Goal: Task Accomplishment & Management: Complete application form

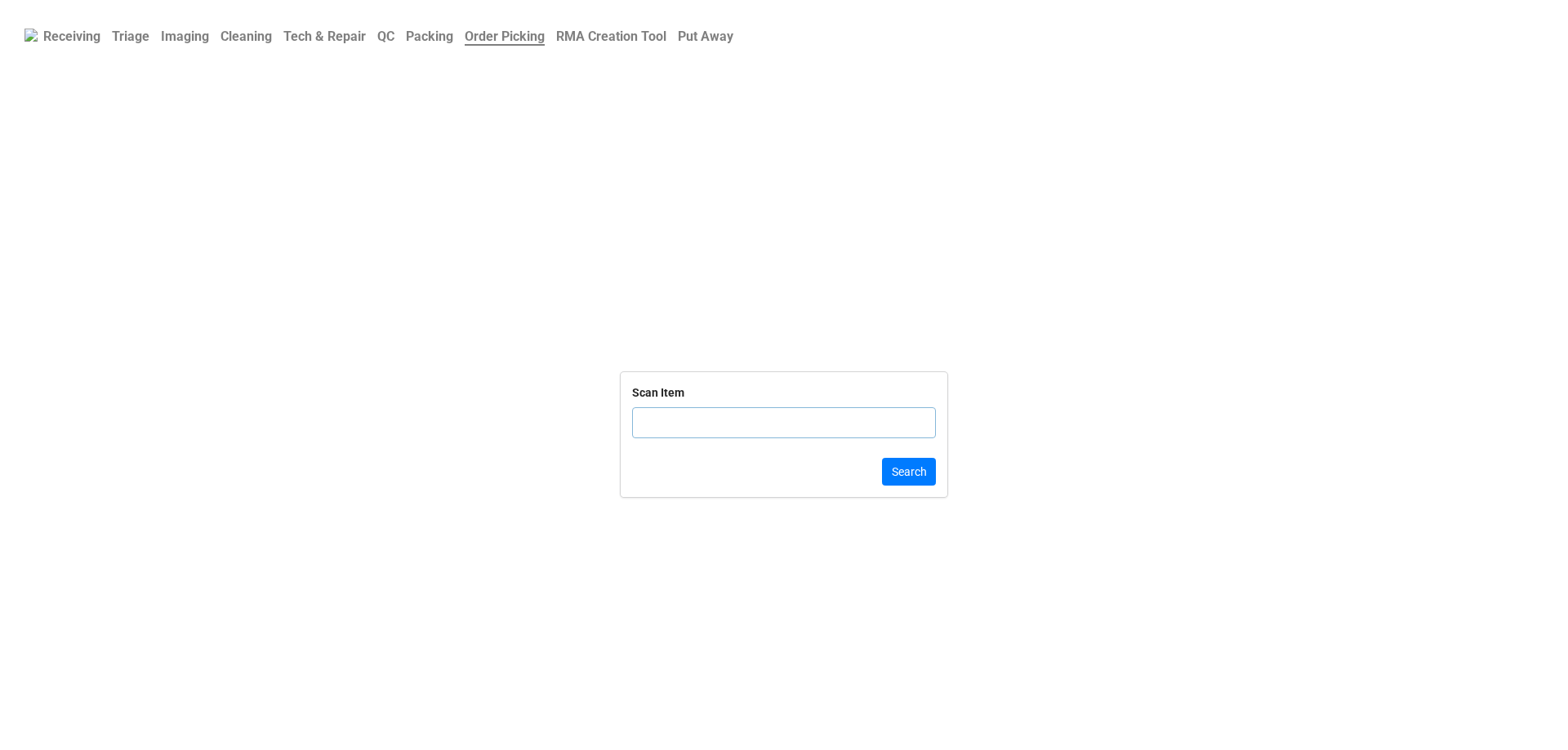
click at [673, 421] on input "text" at bounding box center [784, 422] width 304 height 31
type input "165"
click button "Search" at bounding box center [909, 472] width 54 height 28
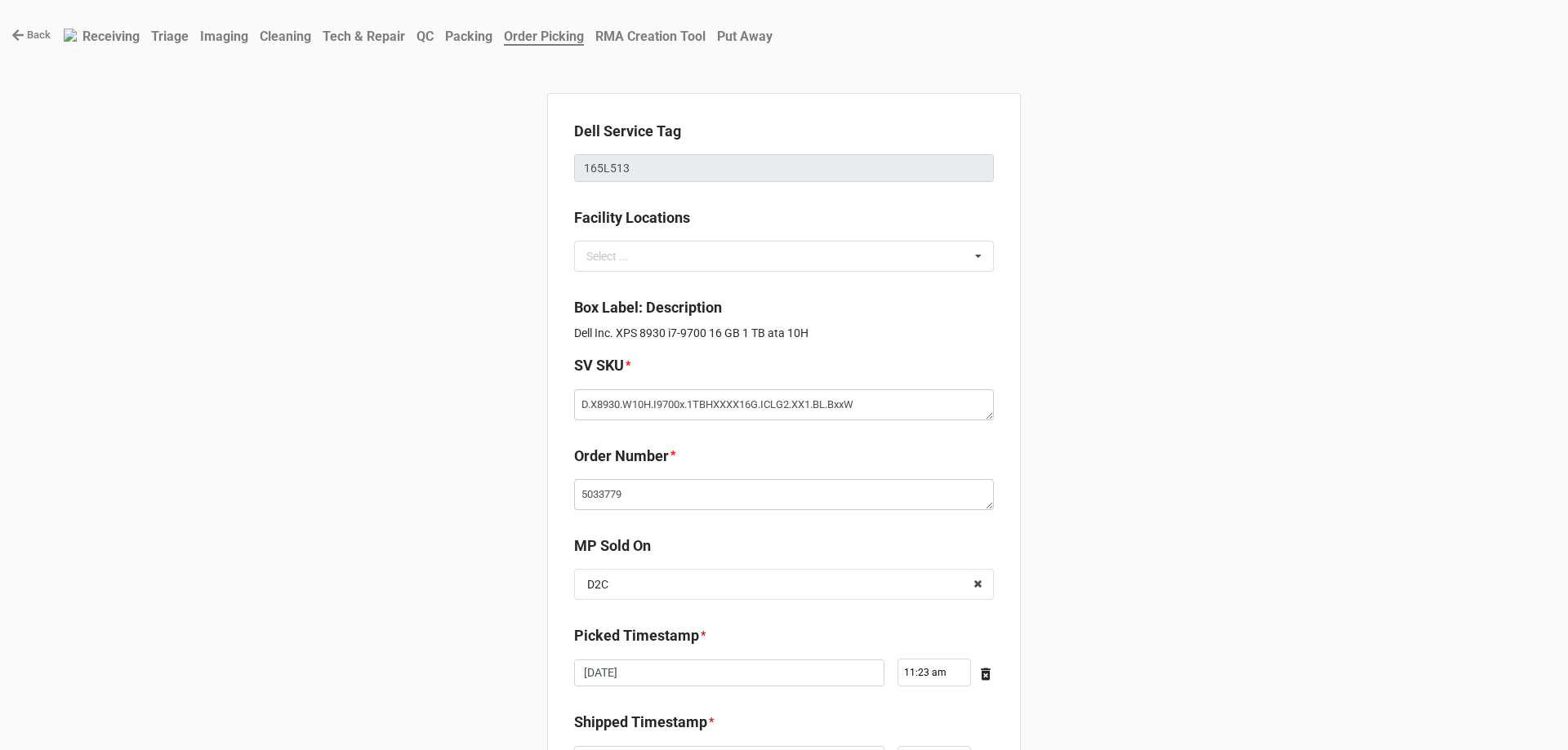
type textarea "x"
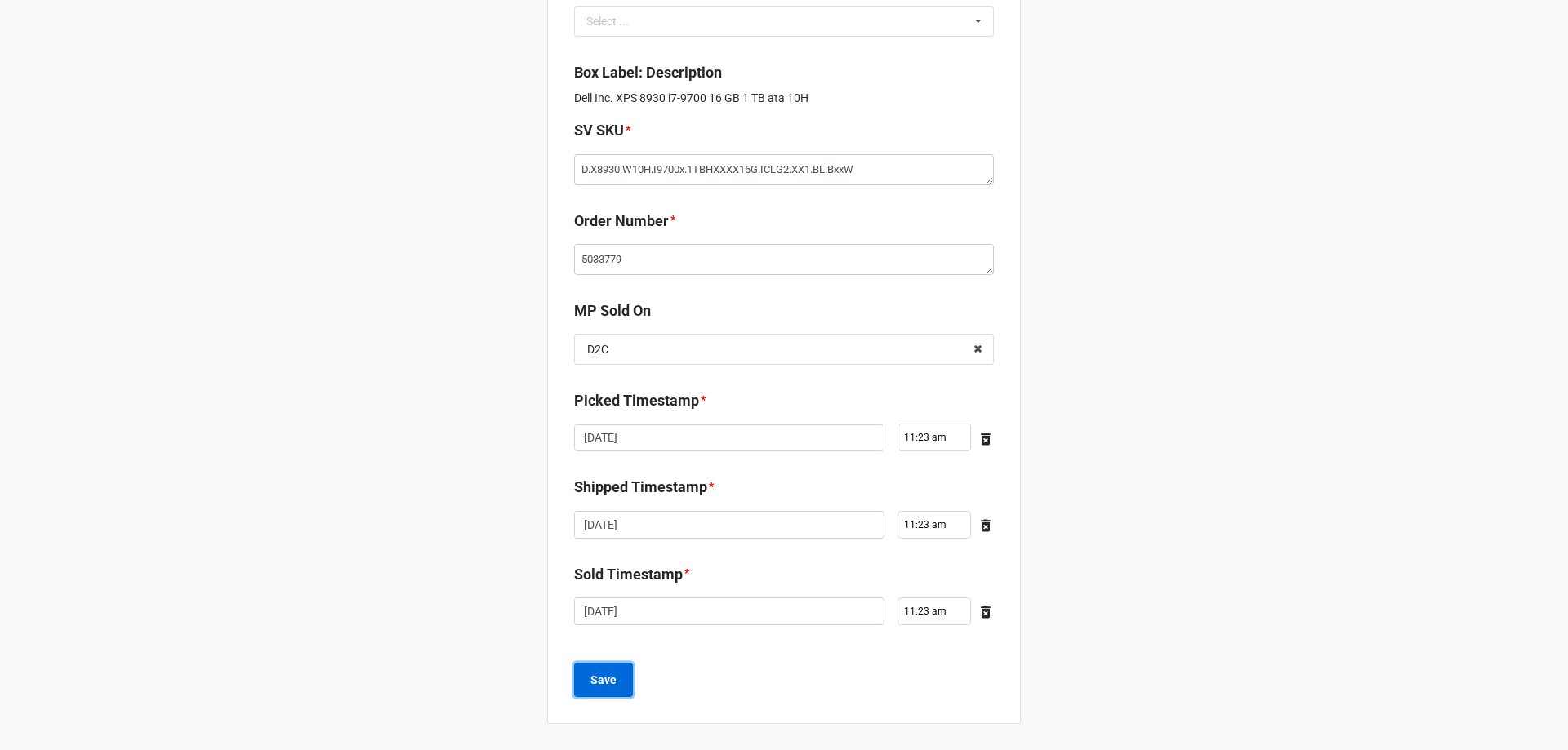
click at [581, 690] on button "Save" at bounding box center [604, 680] width 59 height 35
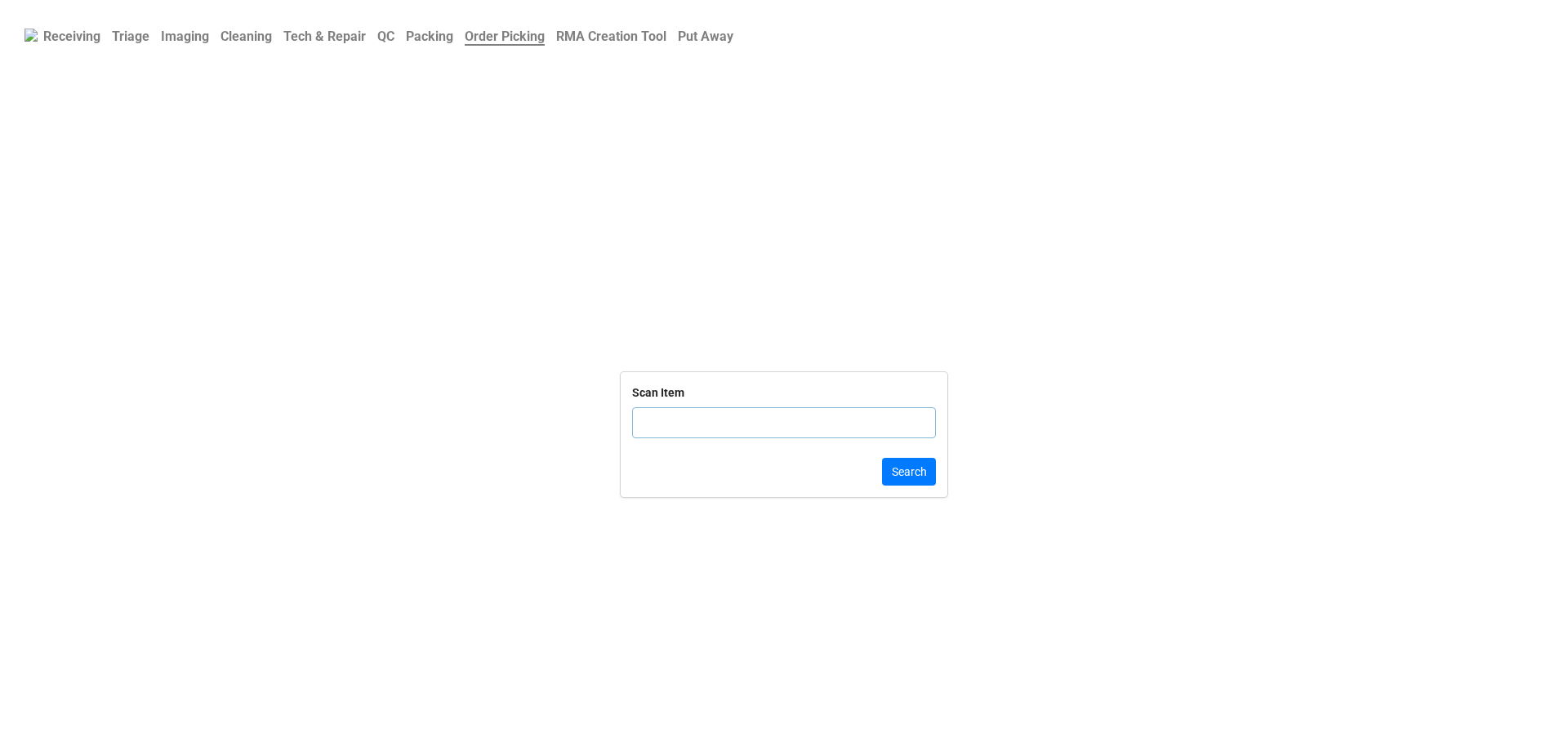
click at [683, 429] on input "text" at bounding box center [784, 422] width 304 height 31
type input "DLRTN174594"
click button "Search" at bounding box center [909, 472] width 54 height 28
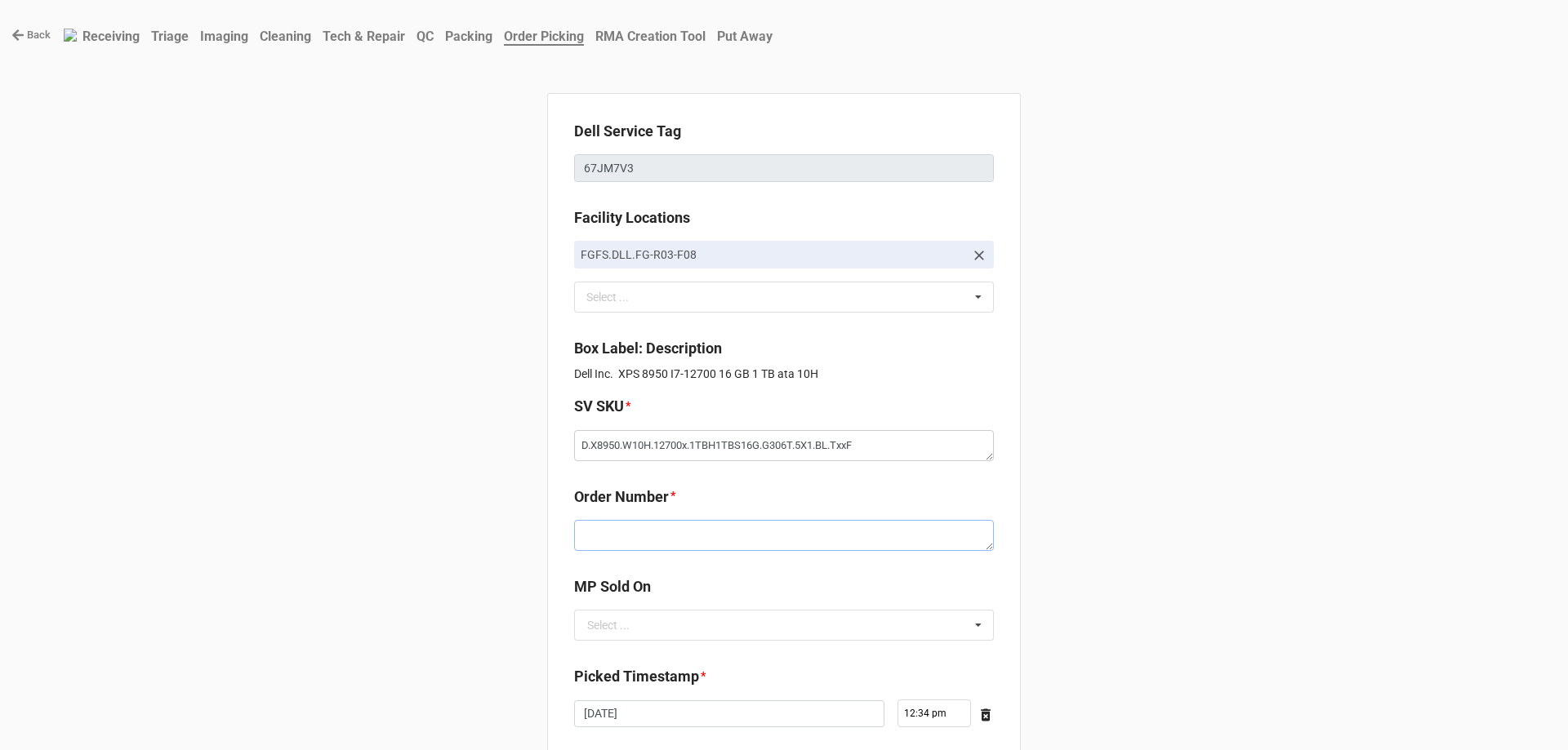
click at [713, 544] on textarea at bounding box center [784, 535] width 420 height 31
paste textarea "5033736"
type textarea "x"
type textarea "5033736"
click at [608, 624] on div "Select ..." at bounding box center [607, 625] width 42 height 11
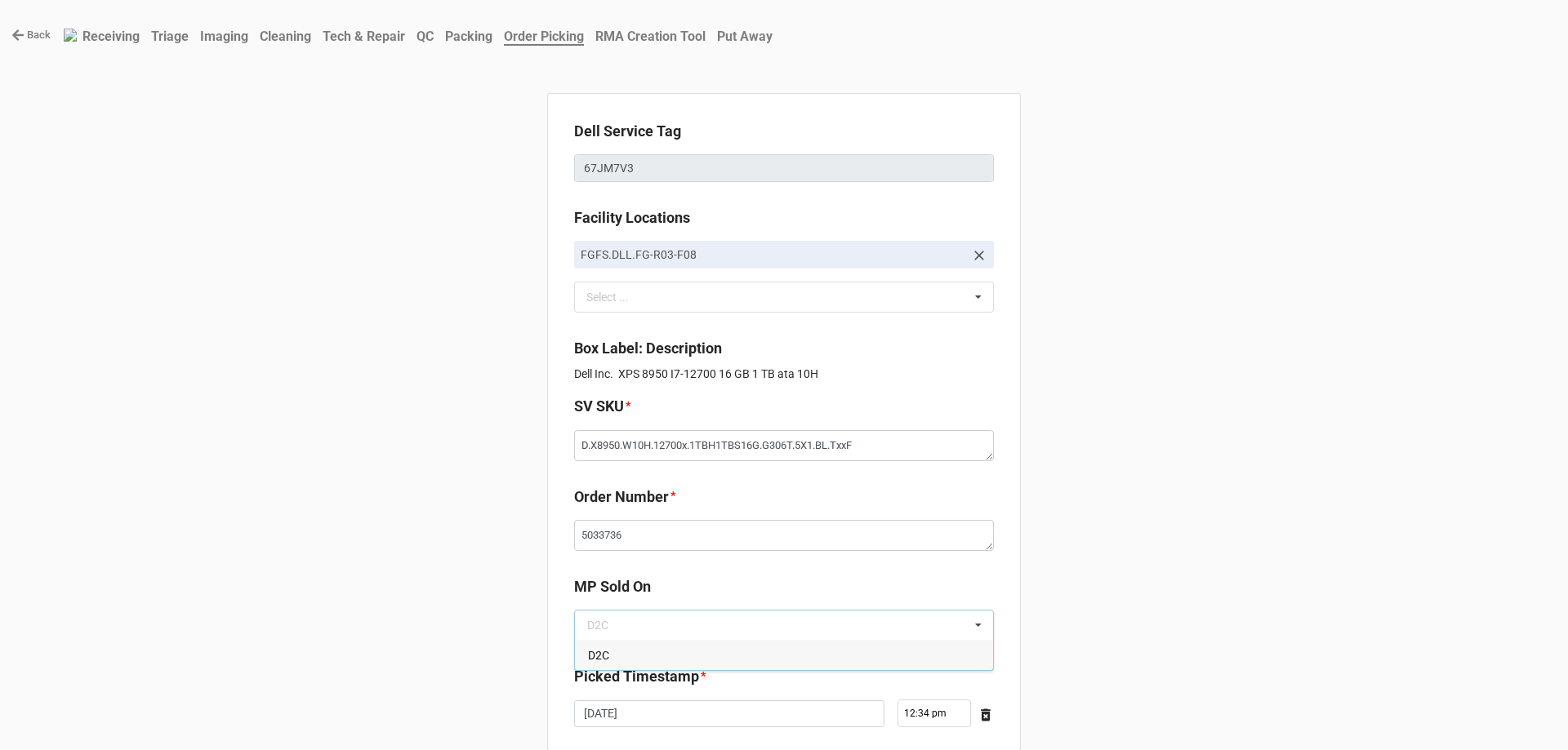
click at [612, 656] on div "D2C" at bounding box center [783, 655] width 418 height 30
type textarea "x"
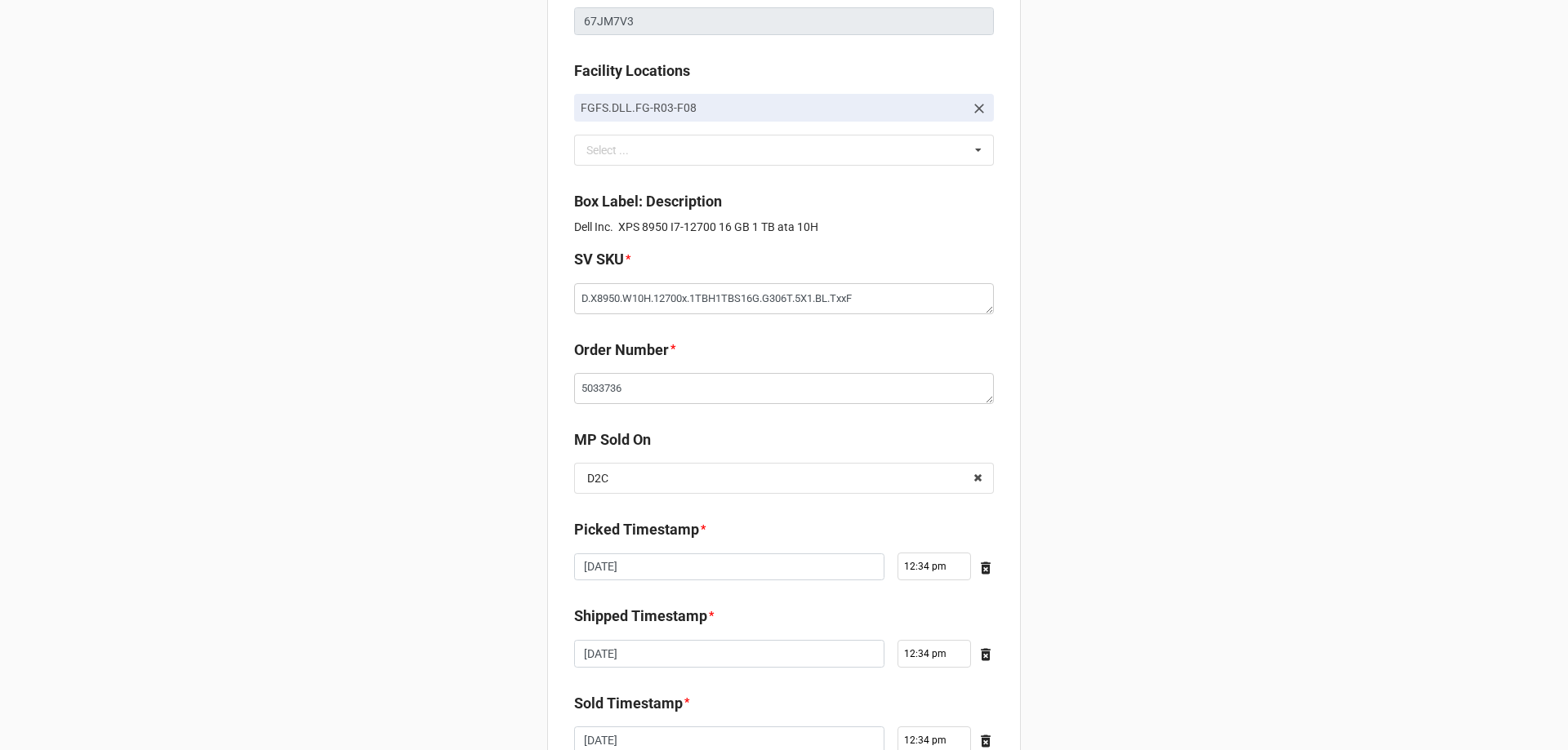
scroll to position [276, 0]
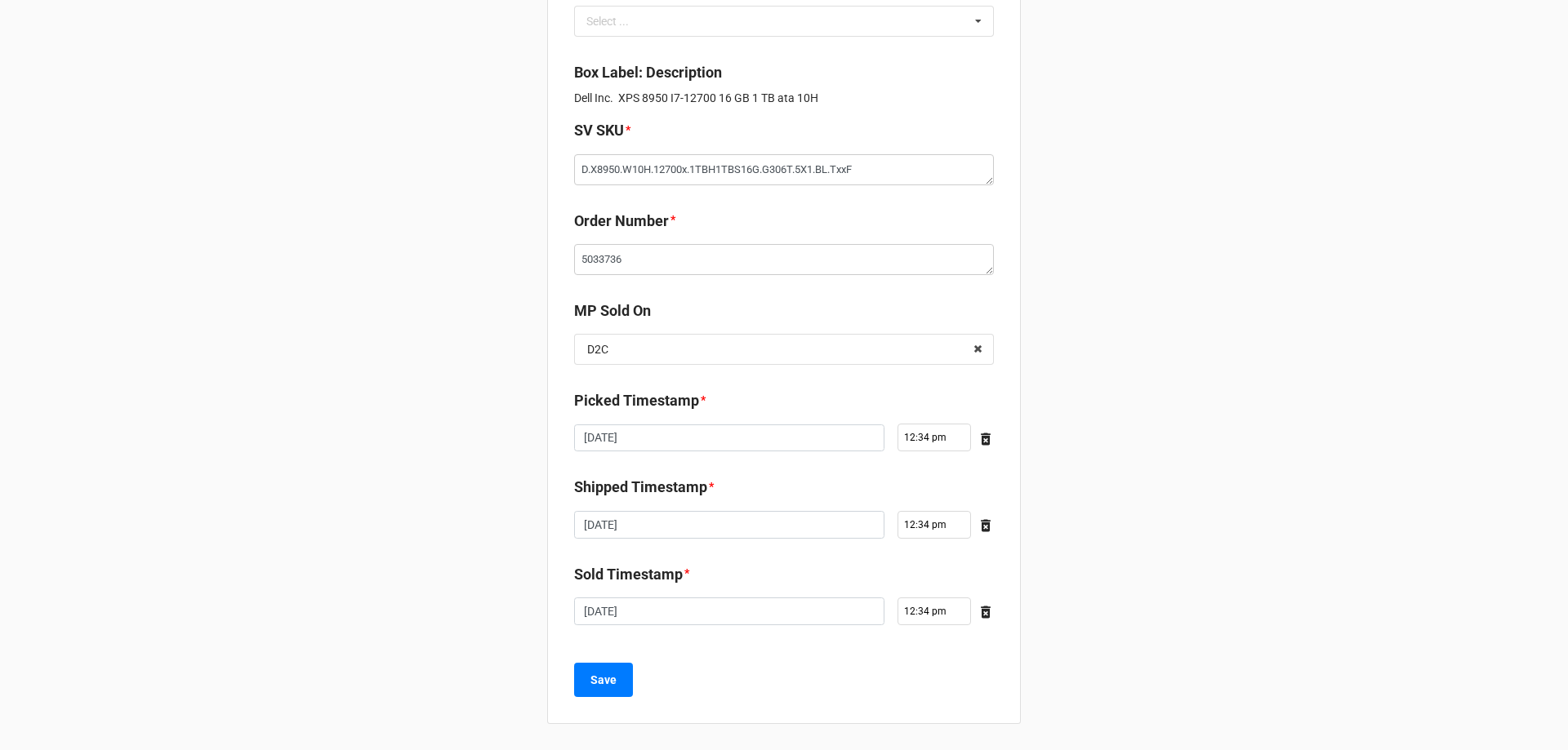
click at [601, 699] on div "Dell Service Tag 67JM7V3 Facility Locations FGFS.DLL.FG-R03-F08 Select ... No r…" at bounding box center [784, 270] width 474 height 907
click at [602, 694] on button "Save" at bounding box center [604, 680] width 59 height 35
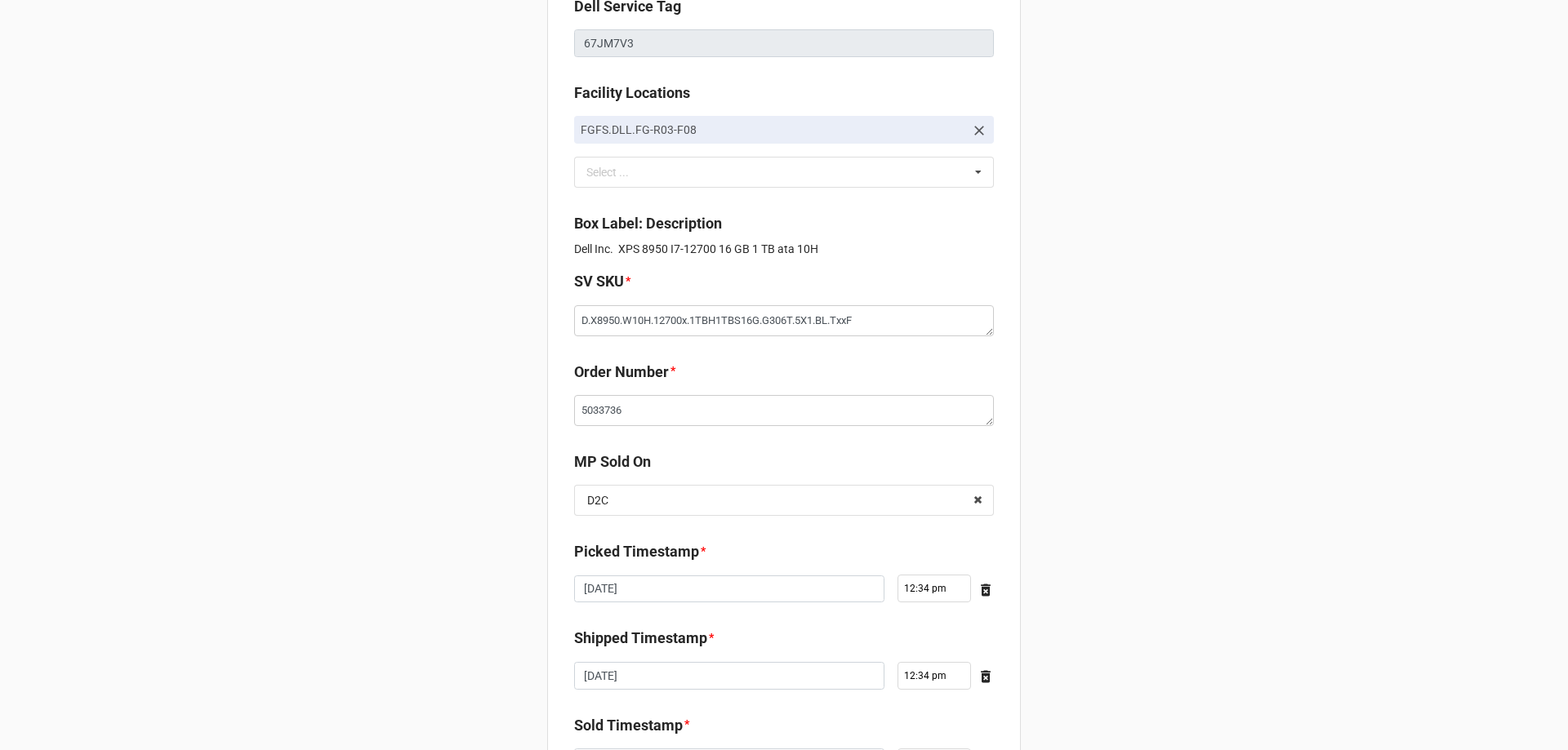
scroll to position [0, 0]
